Goal: Transaction & Acquisition: Purchase product/service

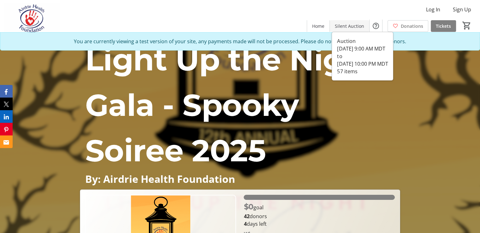
click at [342, 24] on span "Silent Auction" at bounding box center [349, 26] width 29 height 7
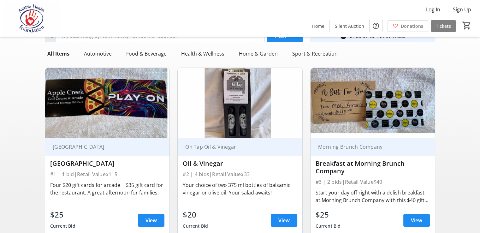
scroll to position [63, 0]
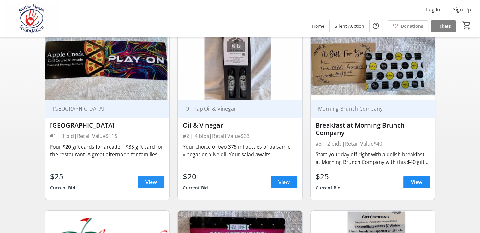
click at [151, 180] on span "View" at bounding box center [150, 182] width 11 height 8
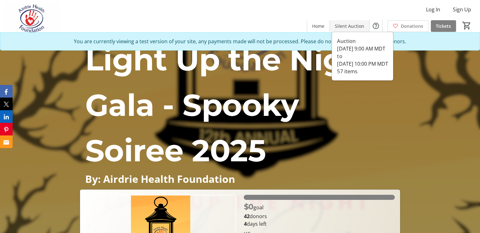
click at [360, 24] on span "Silent Auction" at bounding box center [349, 26] width 29 height 7
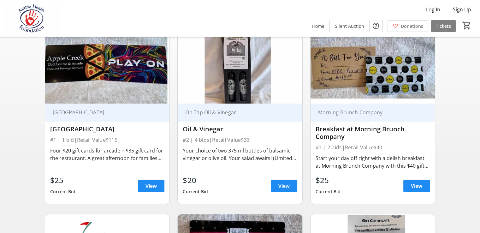
scroll to position [63, 0]
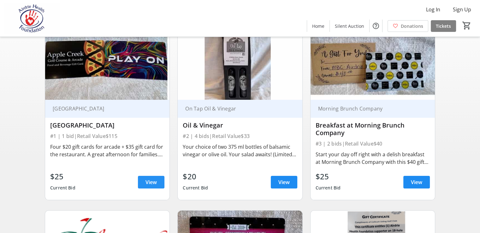
click at [151, 180] on span "View" at bounding box center [150, 182] width 11 height 8
